Goal: Entertainment & Leisure: Browse casually

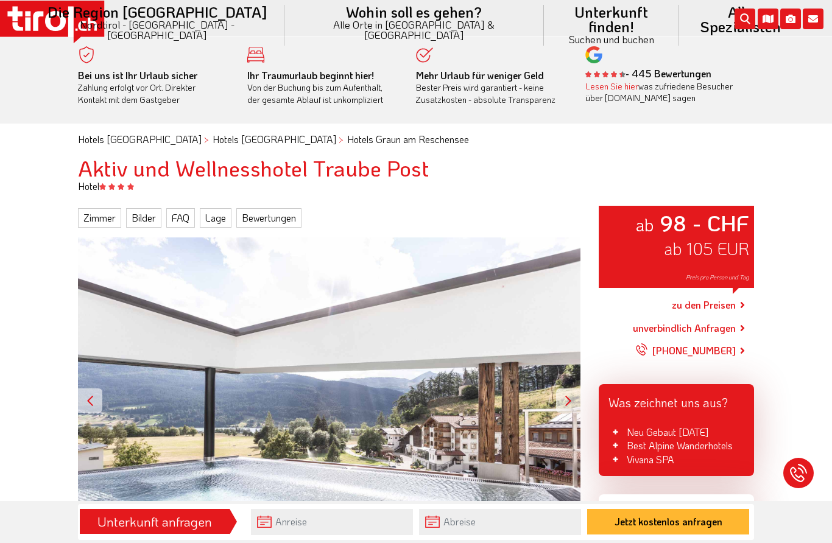
click at [136, 214] on link "Bilder" at bounding box center [143, 217] width 35 height 19
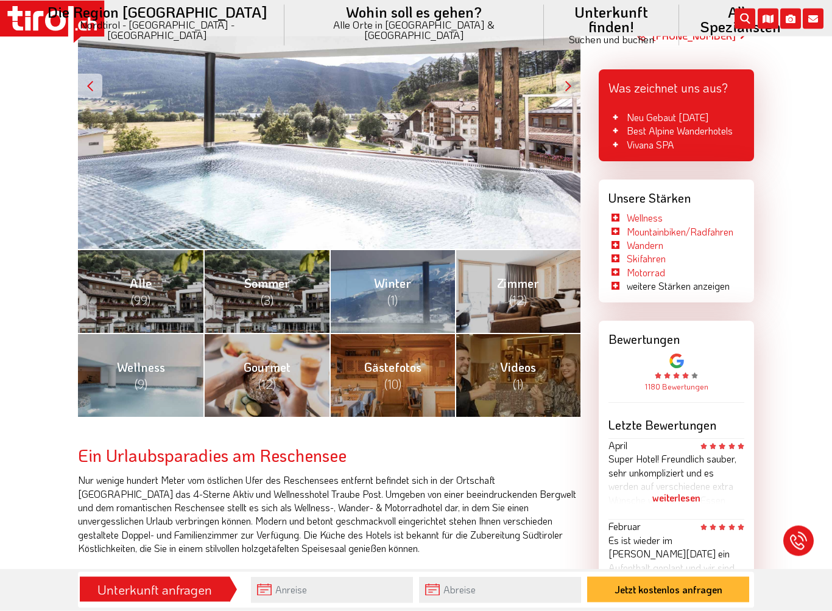
scroll to position [315, 0]
click at [366, 367] on span "Gästefotos (10)" at bounding box center [392, 375] width 57 height 33
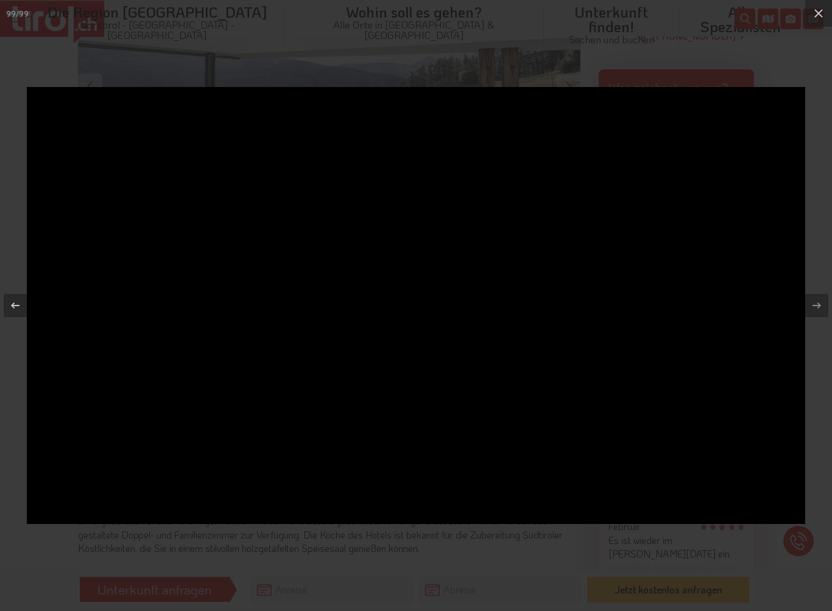
click at [825, 15] on icon at bounding box center [818, 13] width 15 height 15
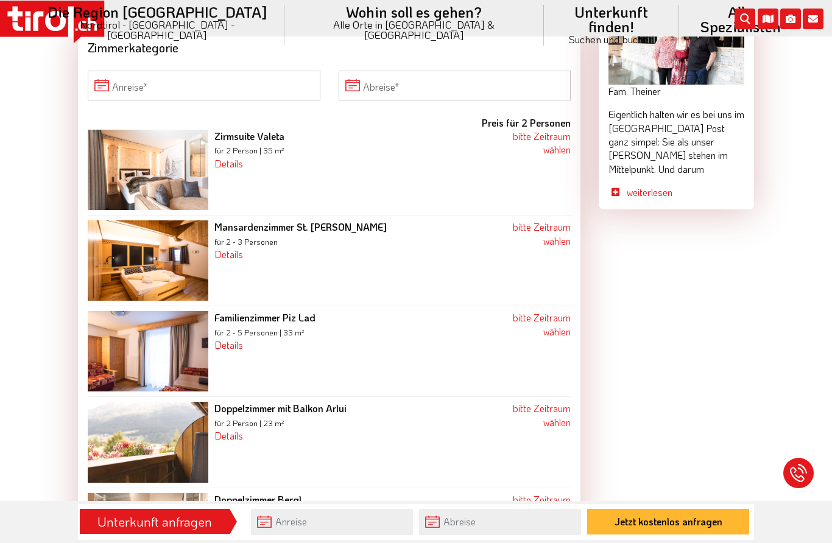
scroll to position [1212, 0]
